Goal: Task Accomplishment & Management: Complete application form

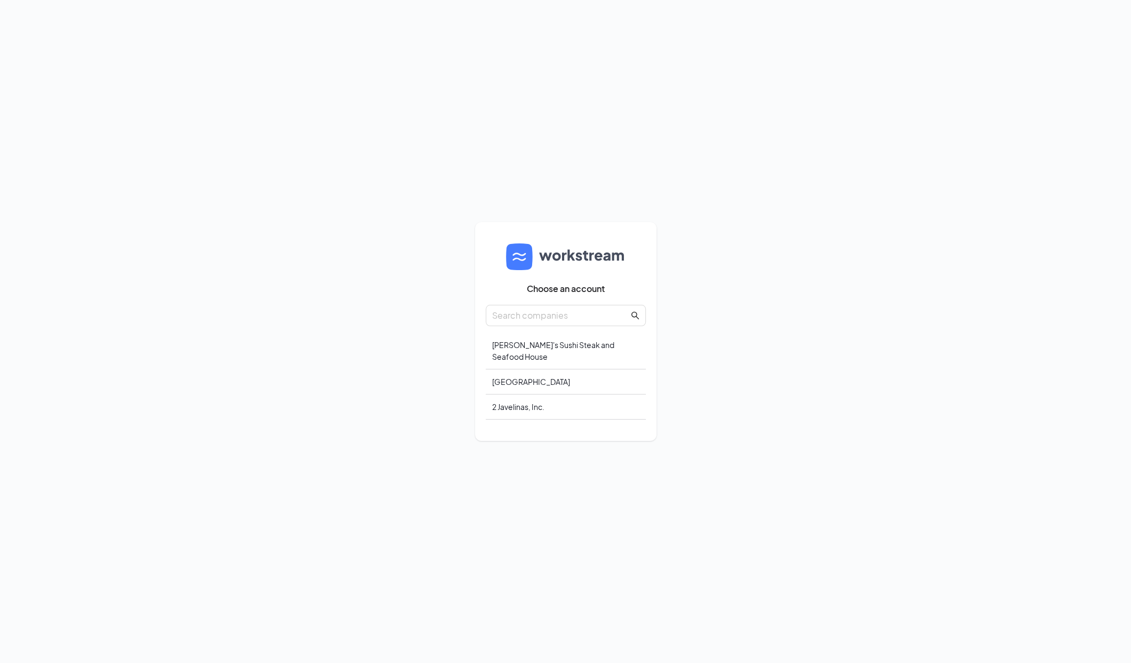
click at [404, 149] on div "Choose an account Sunny's Sushi Steak and Seafood House Grove West Canyons 2 Ja…" at bounding box center [565, 331] width 1131 height 663
click at [521, 343] on div "Sunny's Sushi Steak and Seafood House" at bounding box center [566, 350] width 160 height 37
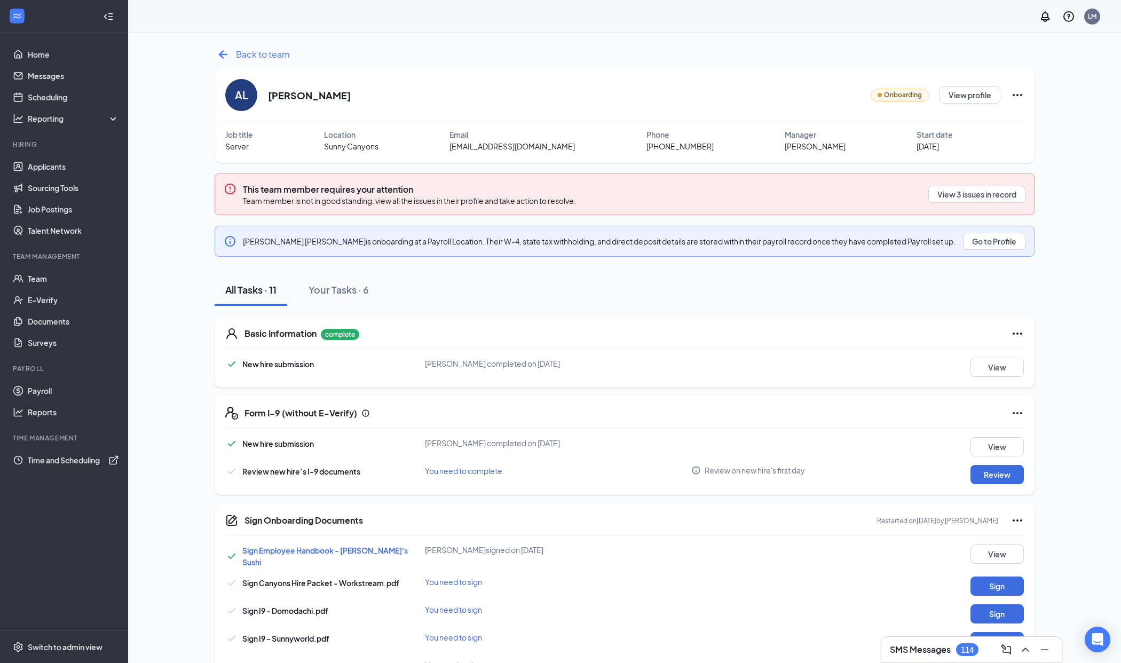
click at [223, 54] on icon "ArrowLeftNew" at bounding box center [223, 54] width 9 height 9
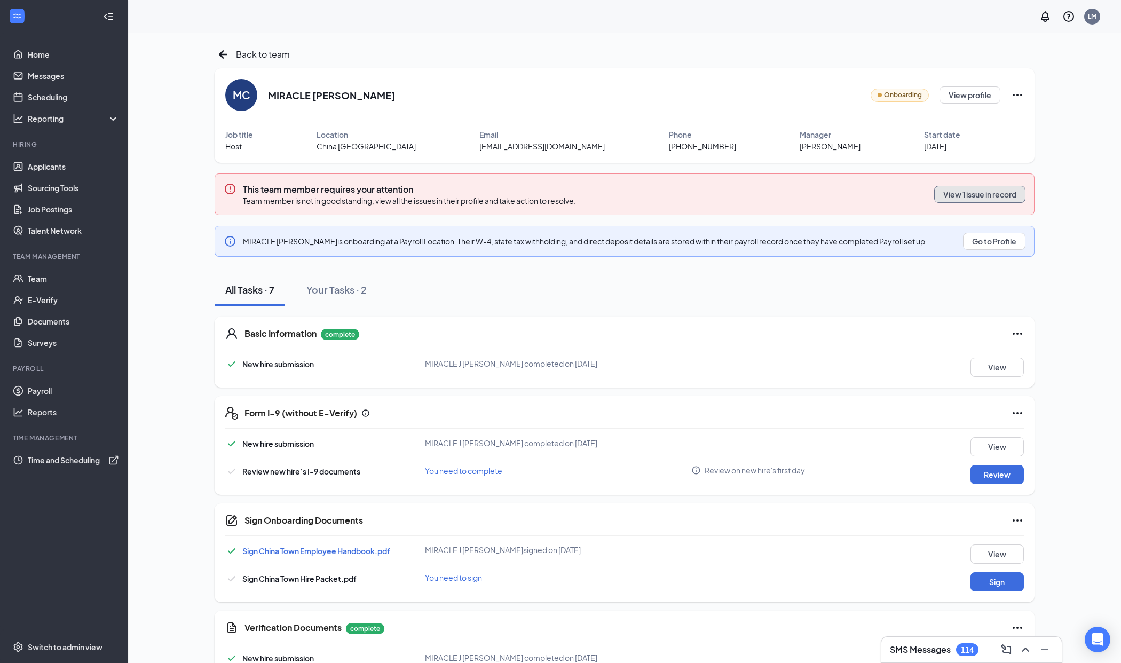
click at [976, 197] on button "View 1 issue in record" at bounding box center [979, 194] width 91 height 17
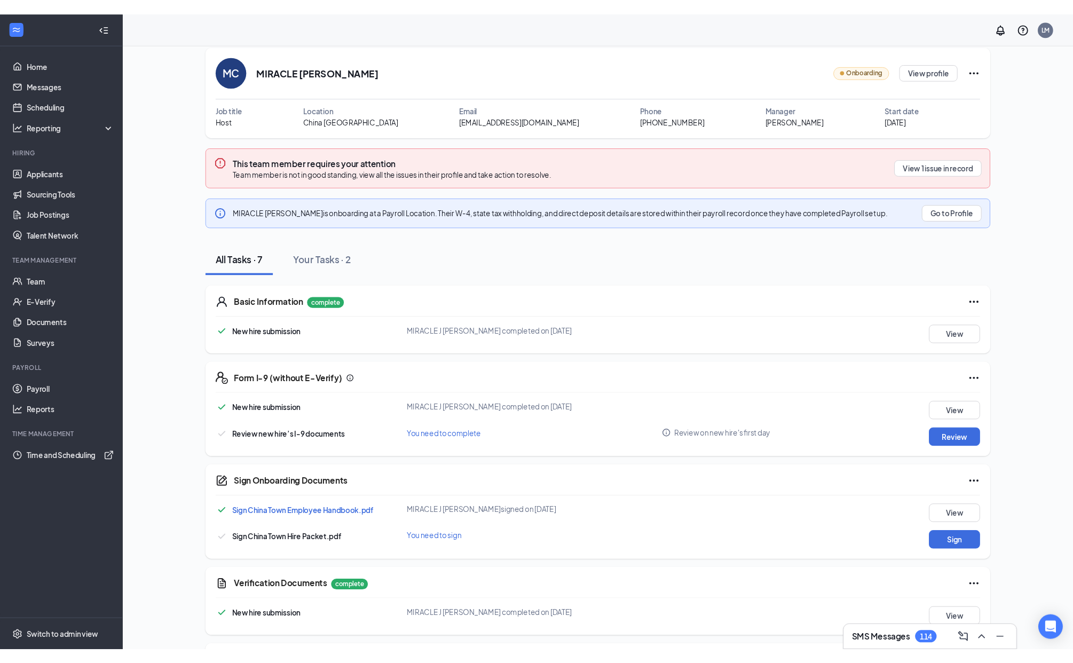
scroll to position [108, 0]
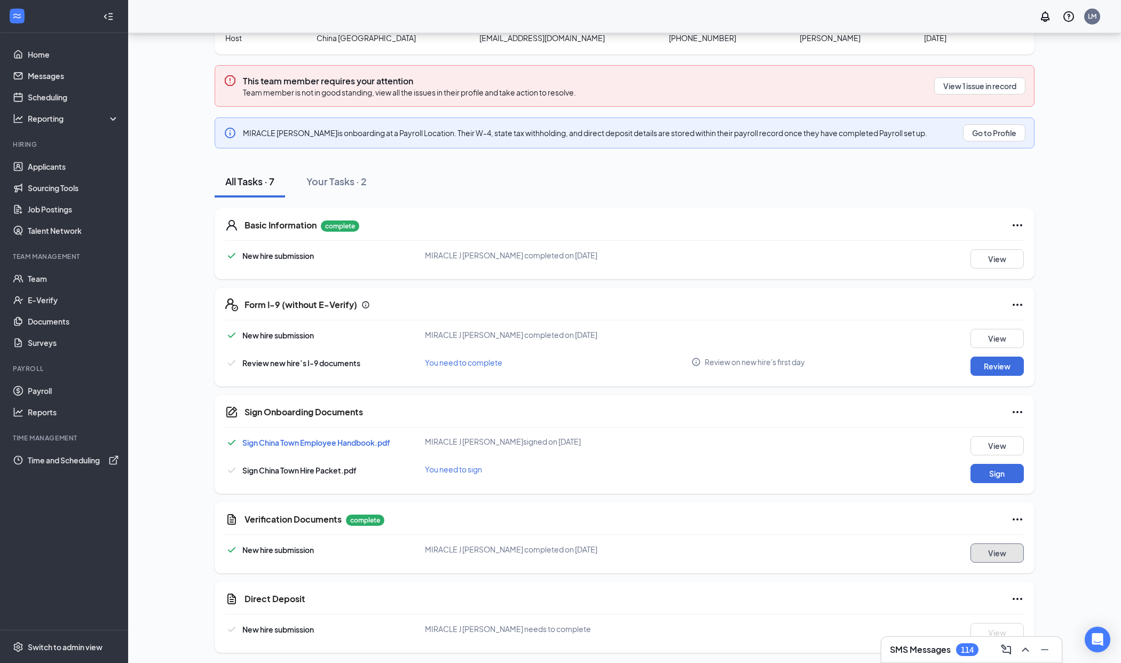
click at [990, 553] on button "View" at bounding box center [996, 552] width 53 height 19
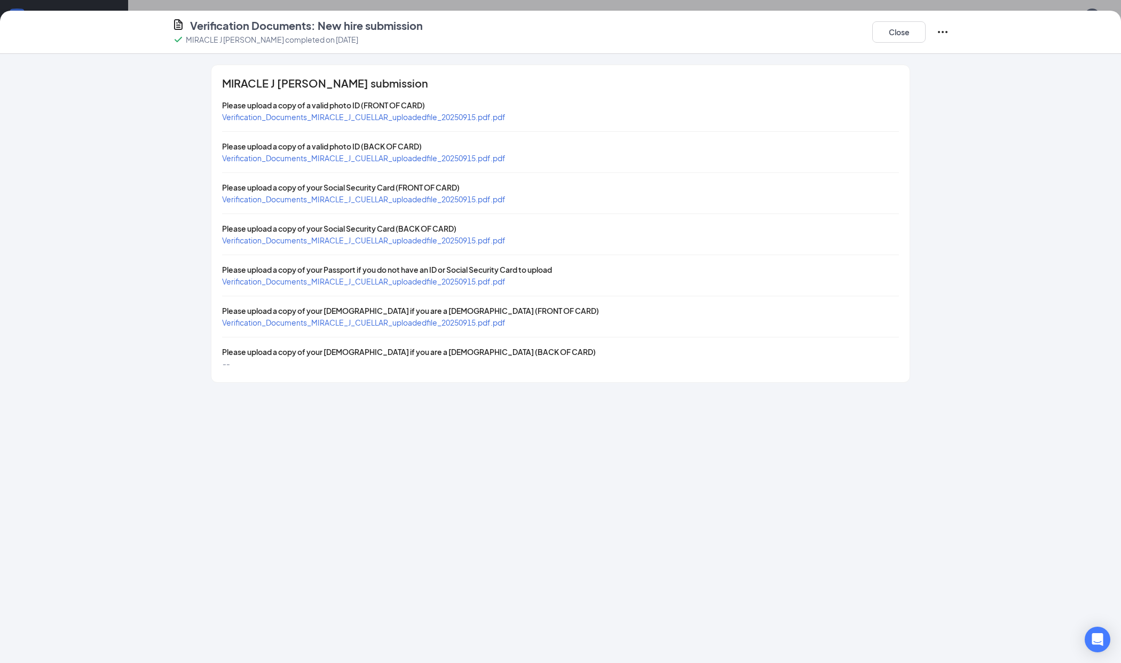
click at [472, 115] on span "Verification_Documents_MIRACLE_J_CUELLAR_uploadedfile_20250915.pdf.pdf" at bounding box center [363, 117] width 283 height 10
click at [487, 199] on span "Verification_Documents_MIRACLE_J_CUELLAR_uploadedfile_20250915.pdf.pdf" at bounding box center [363, 199] width 283 height 10
click at [897, 39] on button "Close" at bounding box center [898, 31] width 53 height 21
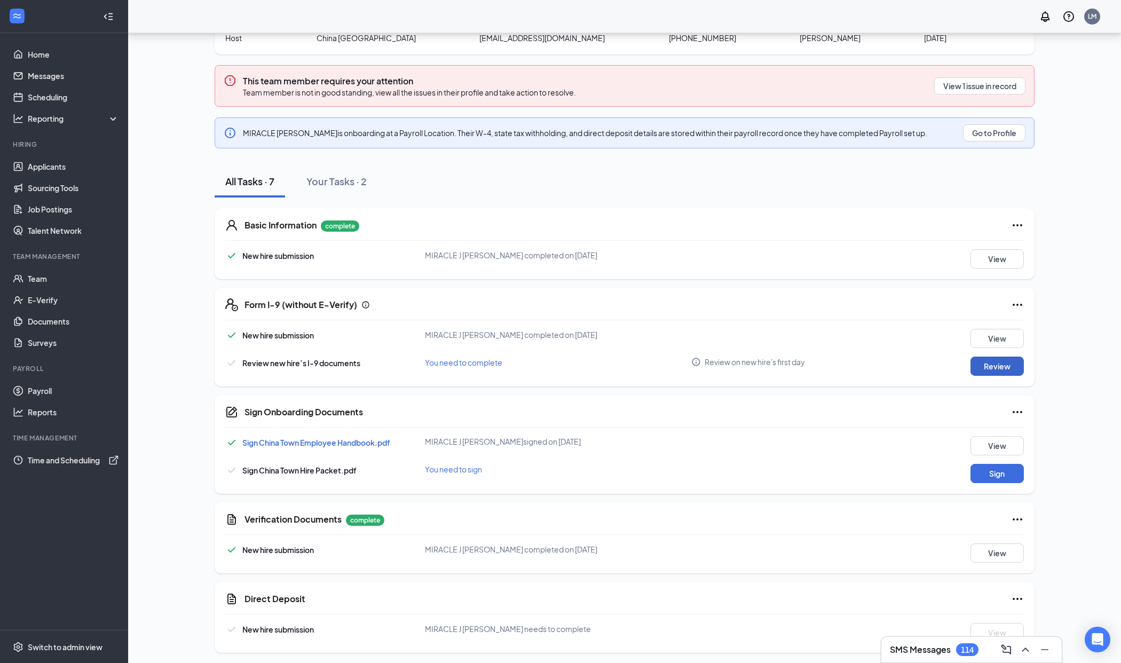
click at [997, 372] on button "Review" at bounding box center [996, 365] width 53 height 19
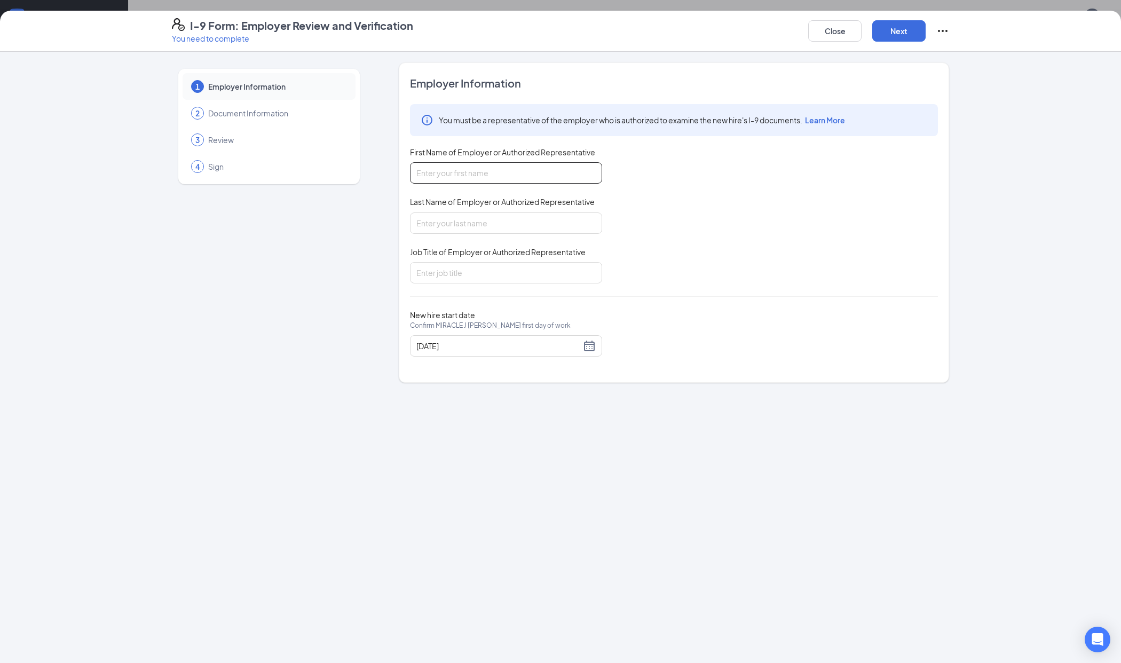
click at [475, 177] on input "First Name of Employer or Authorized Representative" at bounding box center [506, 172] width 192 height 21
type input "Luna"
type input "Morgan"
click at [467, 276] on input "Job Title of Employer or Authorized Representative" at bounding box center [506, 272] width 192 height 21
type input "Administrative Assistant"
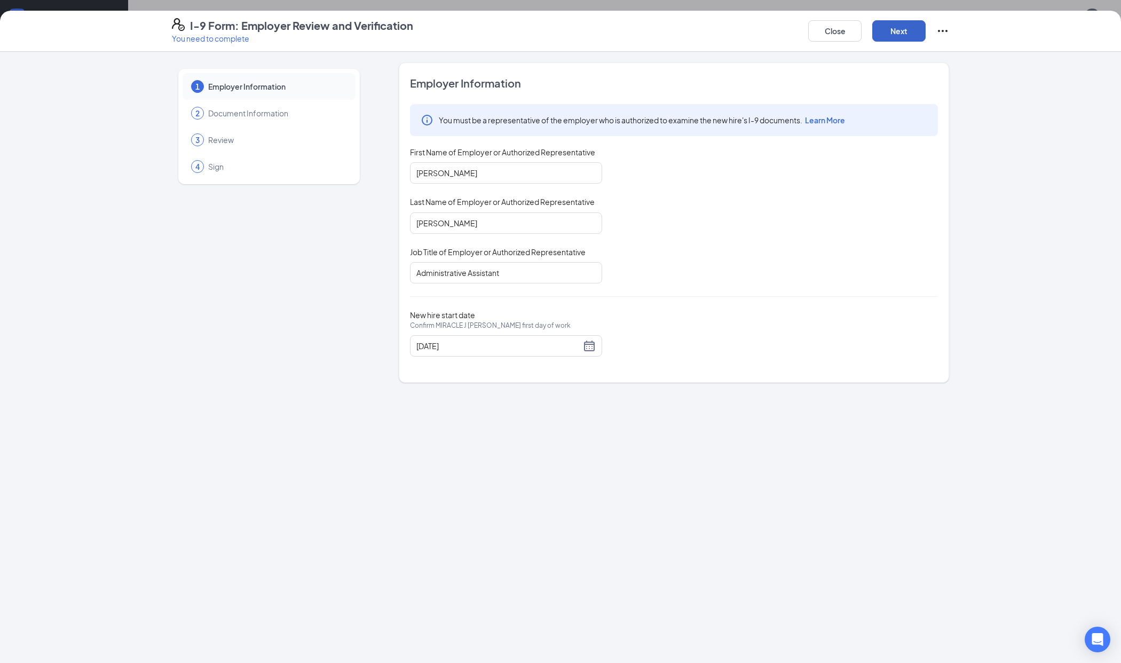
click at [896, 36] on button "Next" at bounding box center [898, 30] width 53 height 21
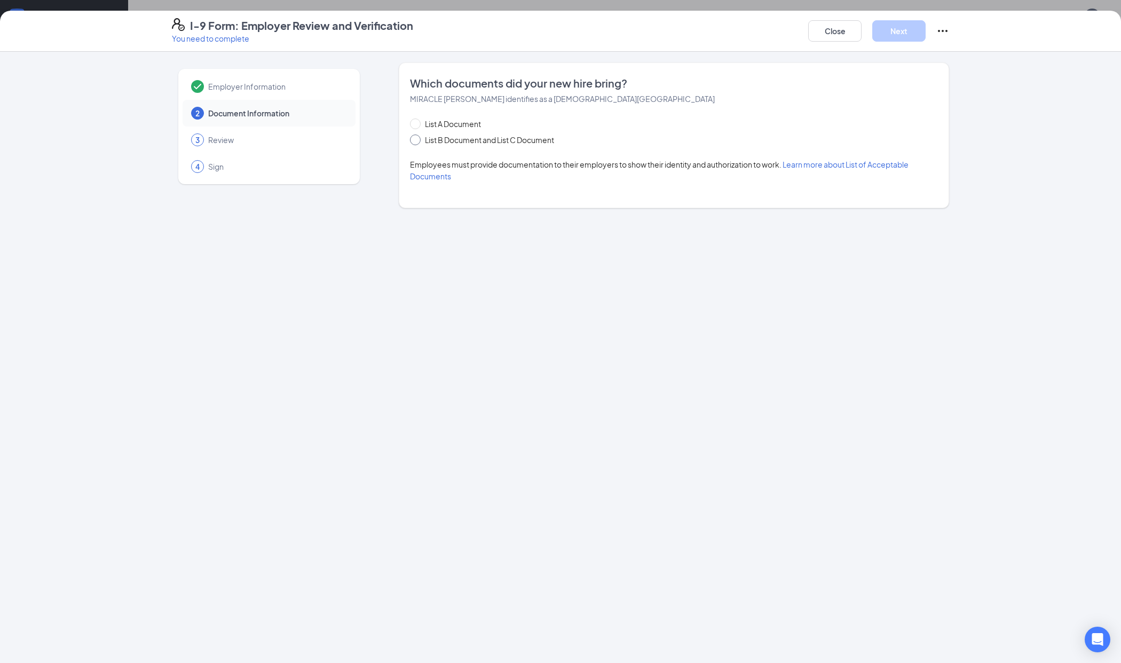
click at [507, 145] on span "List B Document and List C Document" at bounding box center [490, 140] width 138 height 12
click at [417, 142] on input "List B Document and List C Document" at bounding box center [413, 137] width 7 height 7
radio input "true"
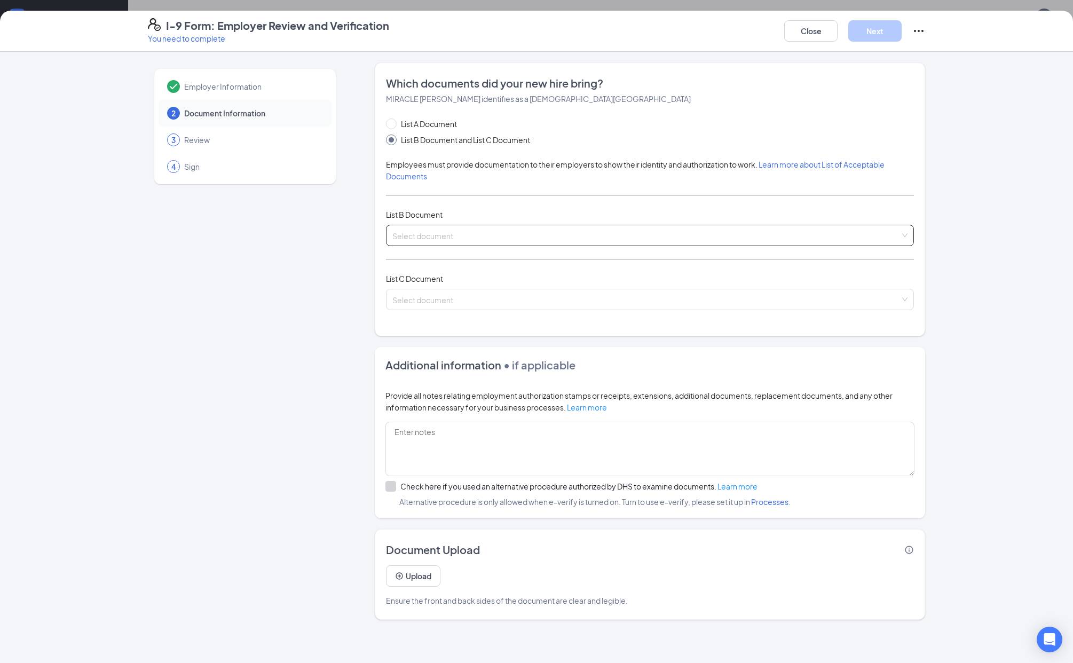
click at [556, 235] on input "search" at bounding box center [645, 233] width 507 height 16
click at [493, 230] on input "search" at bounding box center [645, 233] width 507 height 16
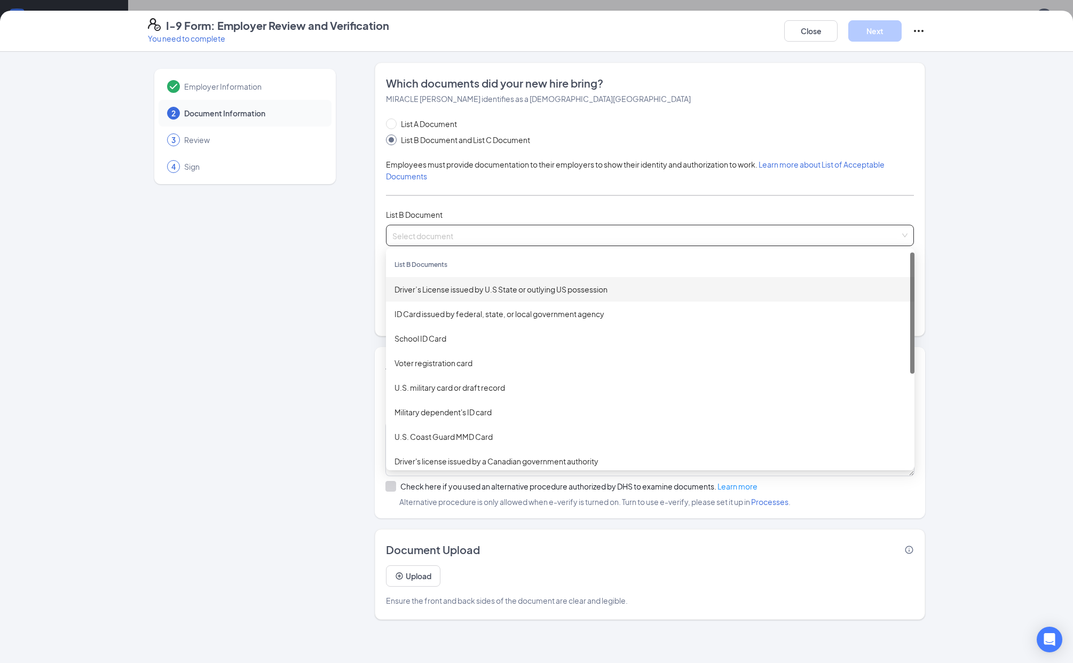
click at [453, 283] on div "Driver’s License issued by U.S State or outlying US possession" at bounding box center [649, 289] width 511 height 12
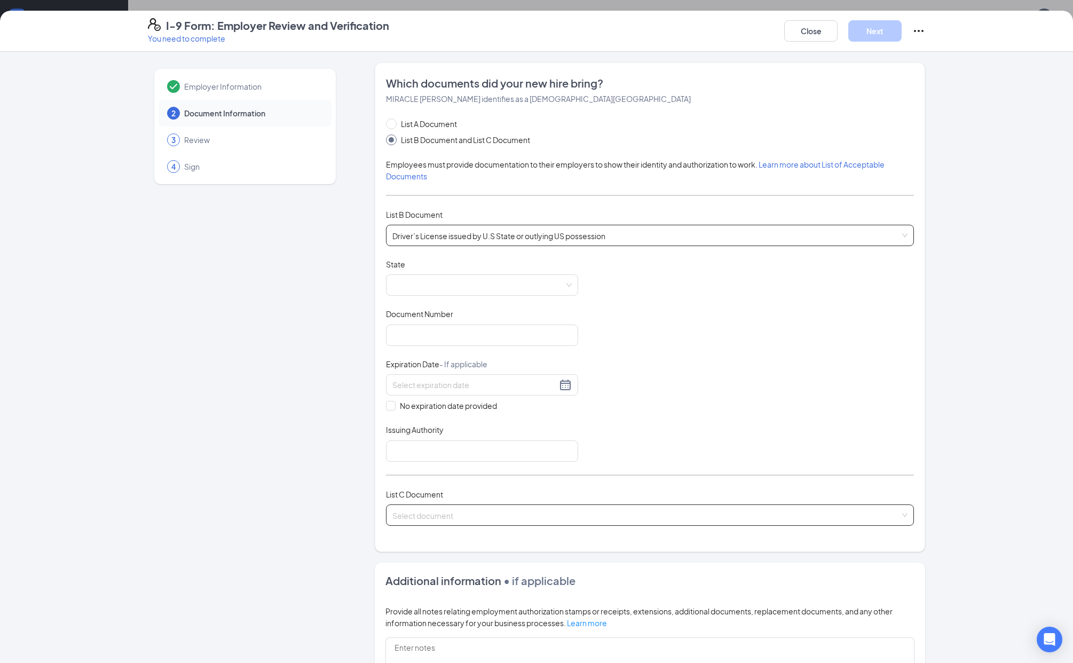
click at [445, 519] on span at bounding box center [645, 515] width 507 height 20
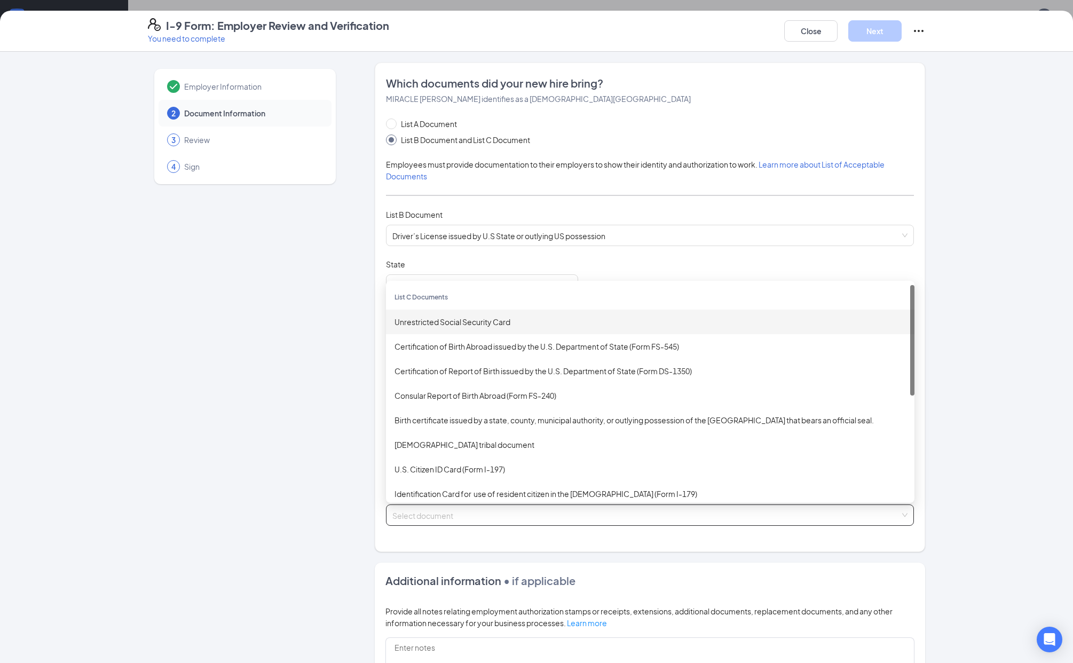
click at [493, 322] on div "Unrestricted Social Security Card" at bounding box center [649, 322] width 511 height 12
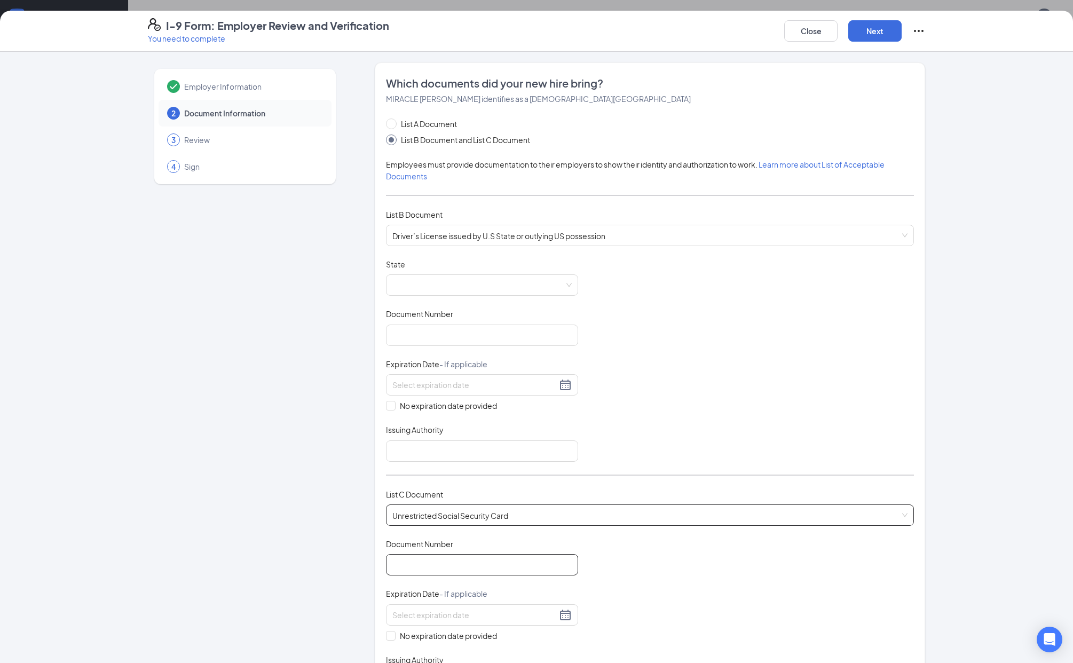
click at [482, 560] on input "Document Number" at bounding box center [482, 564] width 192 height 21
click at [782, 38] on div "I-9 Form: Employer Review and Verification You need to complete Close Next" at bounding box center [536, 31] width 820 height 26
click at [792, 37] on button "Close" at bounding box center [810, 30] width 53 height 21
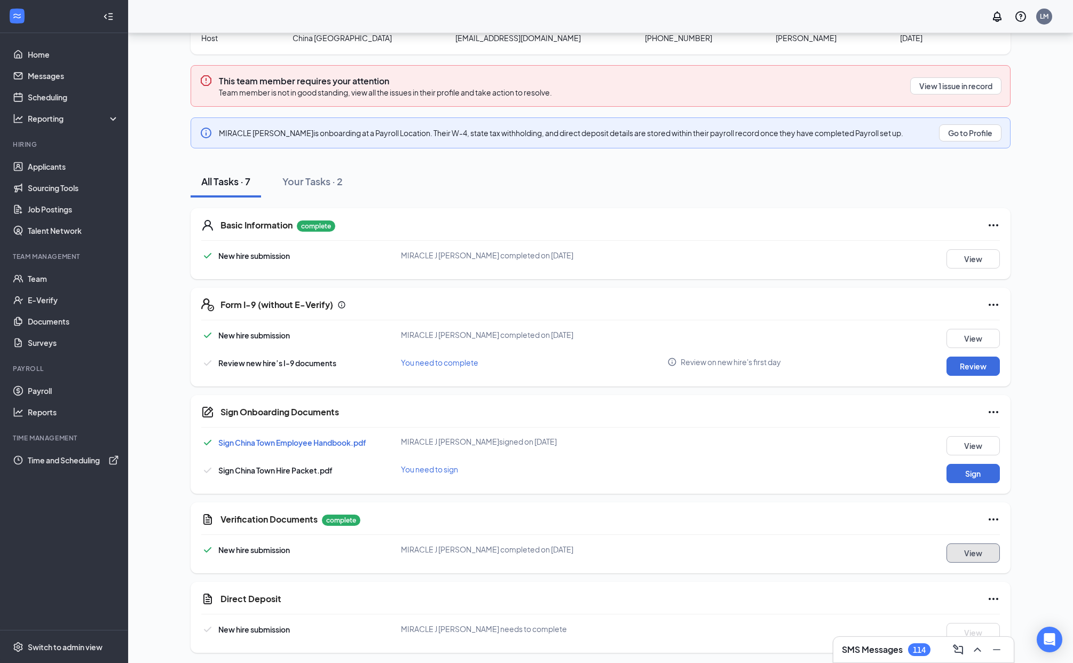
click at [981, 558] on button "View" at bounding box center [972, 552] width 53 height 19
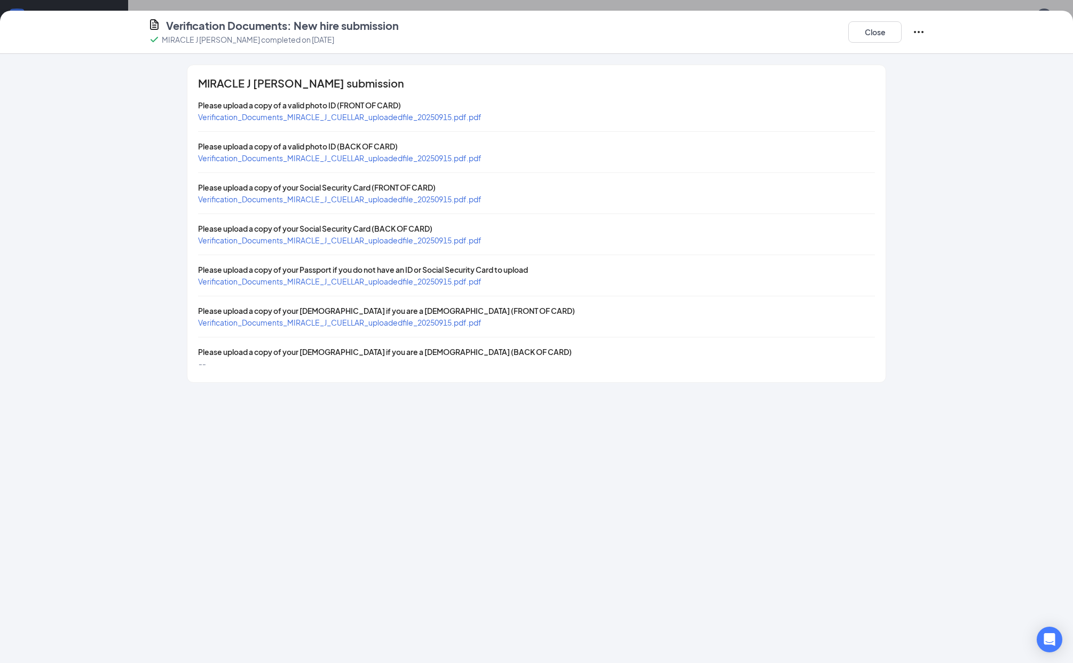
click at [458, 114] on span "Verification_Documents_MIRACLE_J_CUELLAR_uploadedfile_20250915.pdf.pdf" at bounding box center [339, 117] width 283 height 10
click at [445, 197] on span "Verification_Documents_MIRACLE_J_CUELLAR_uploadedfile_20250915.pdf.pdf" at bounding box center [339, 199] width 283 height 10
click at [874, 27] on button "Close" at bounding box center [874, 31] width 53 height 21
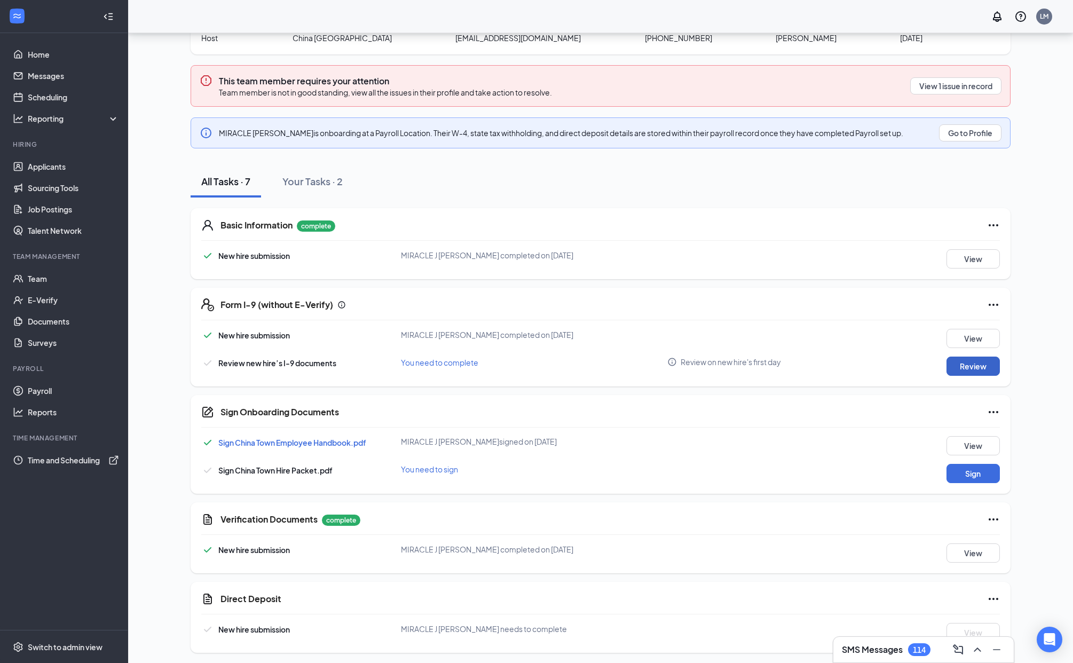
click at [975, 363] on button "Review" at bounding box center [972, 365] width 53 height 19
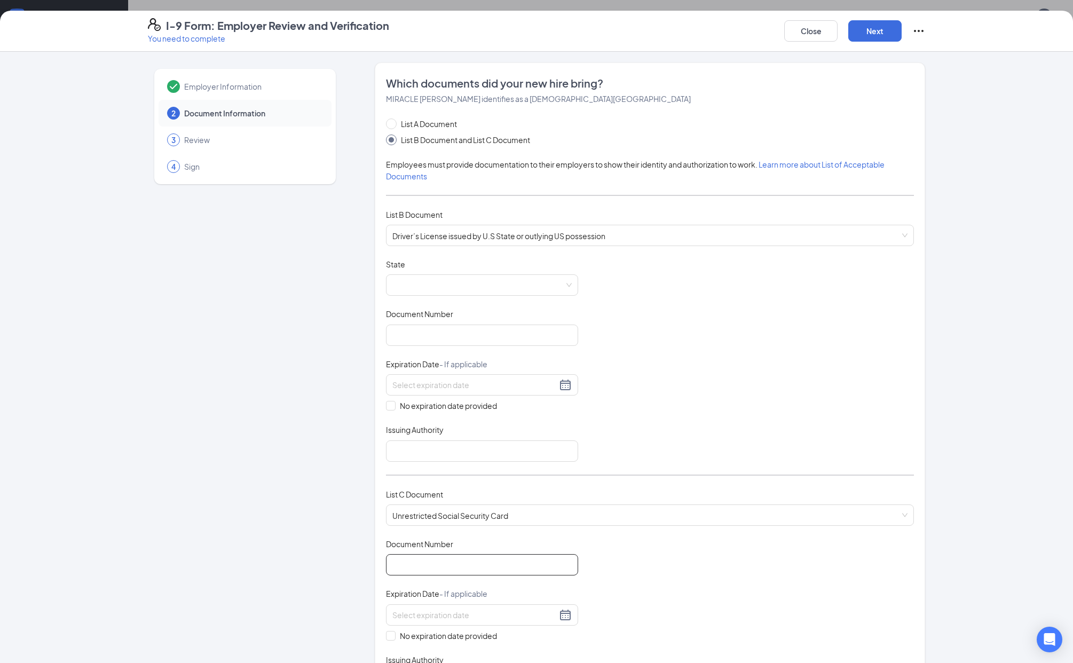
click at [452, 554] on input "Document Number" at bounding box center [482, 564] width 192 height 21
type input "641027314"
drag, startPoint x: 808, startPoint y: 39, endPoint x: 780, endPoint y: 85, distance: 54.2
click at [809, 39] on button "Close" at bounding box center [810, 30] width 53 height 21
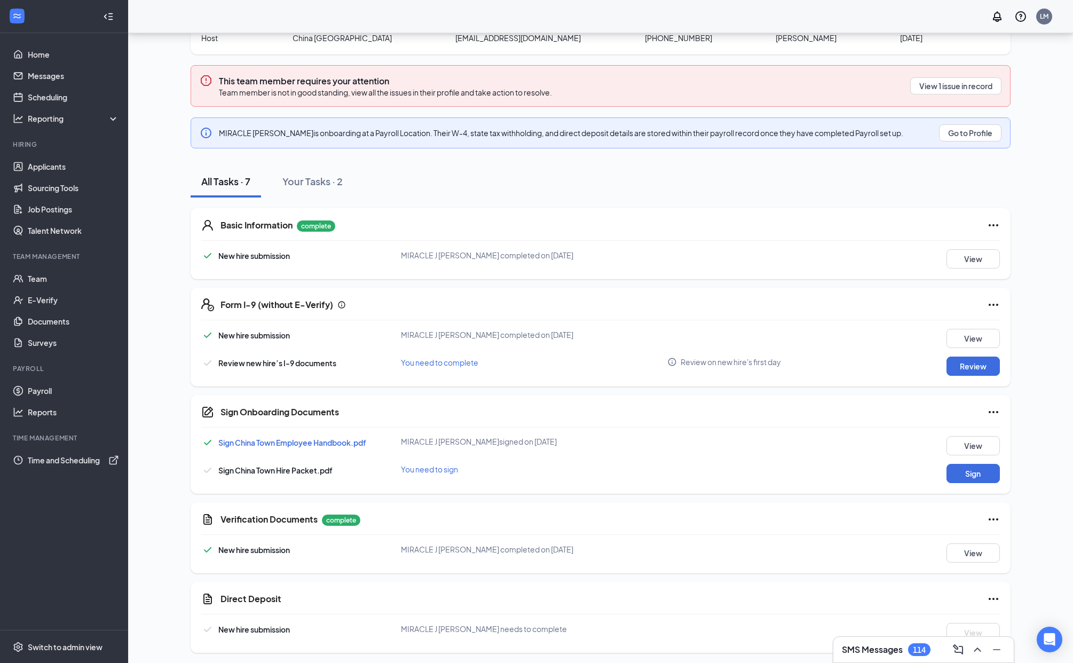
click at [991, 592] on icon "Ellipses" at bounding box center [993, 598] width 13 height 13
click at [979, 611] on button "Mark as complete" at bounding box center [954, 618] width 80 height 17
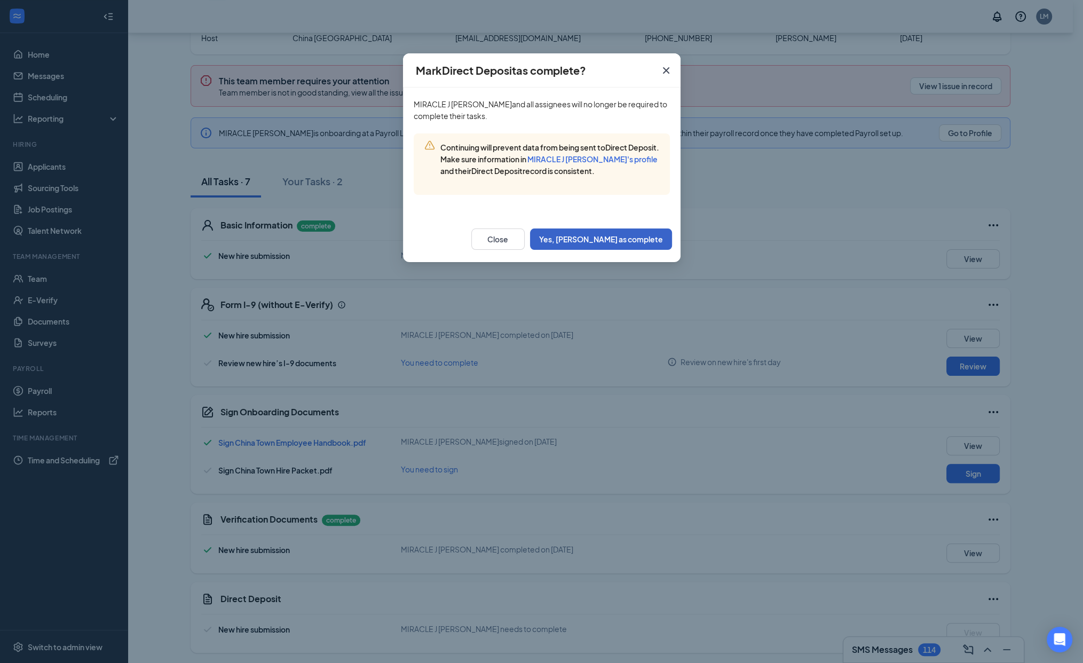
click at [624, 243] on button "Yes, mark as complete" at bounding box center [601, 238] width 142 height 21
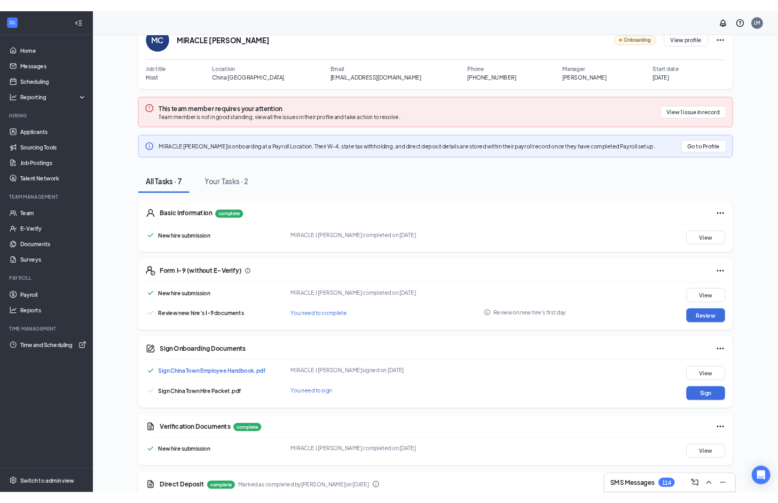
scroll to position [0, 0]
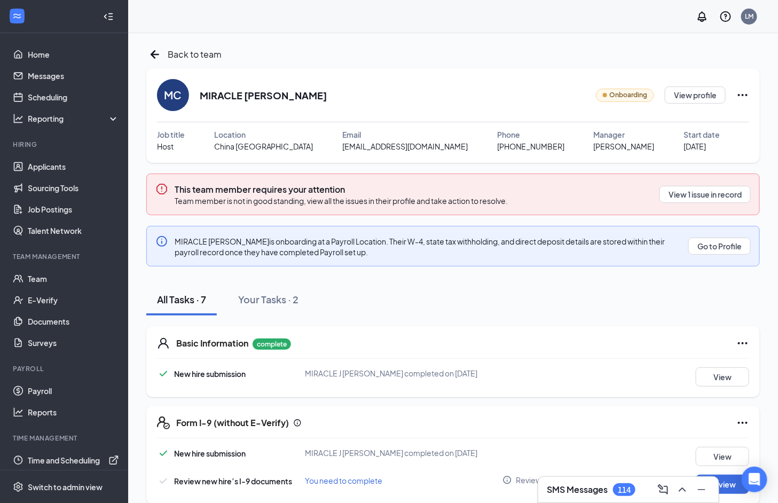
click at [294, 29] on div "LM" at bounding box center [452, 16] width 649 height 33
click at [302, 22] on div "LM" at bounding box center [452, 16] width 649 height 33
click at [295, 26] on div "LM" at bounding box center [452, 16] width 649 height 33
